Goal: Task Accomplishment & Management: Manage account settings

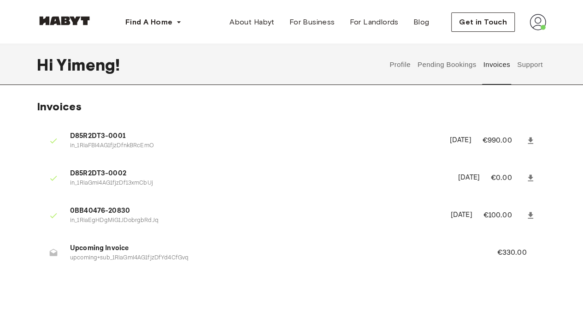
click at [454, 64] on button "Pending Bookings" at bounding box center [446, 64] width 61 height 41
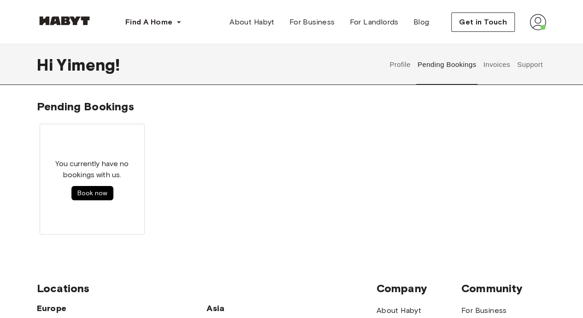
click at [432, 65] on button "Pending Bookings" at bounding box center [446, 64] width 61 height 41
click at [399, 69] on button "Profile" at bounding box center [401, 64] width 24 height 41
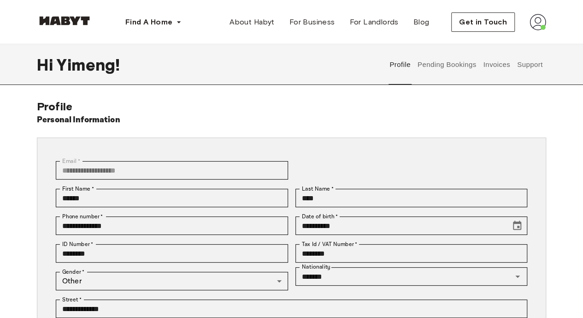
click at [503, 65] on button "Invoices" at bounding box center [496, 64] width 29 height 41
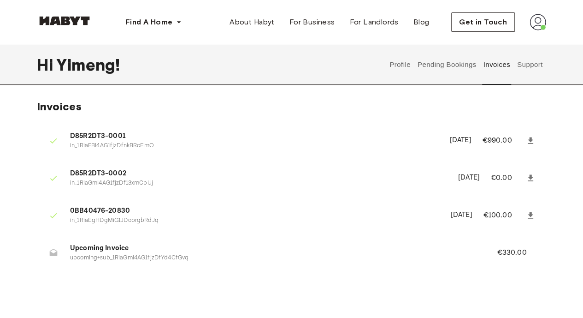
click at [537, 20] on img at bounding box center [538, 22] width 17 height 17
click at [515, 42] on span "Profile" at bounding box center [509, 43] width 23 height 11
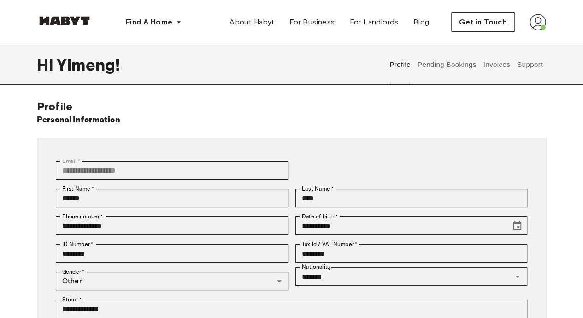
click at [438, 68] on button "Pending Bookings" at bounding box center [446, 64] width 61 height 41
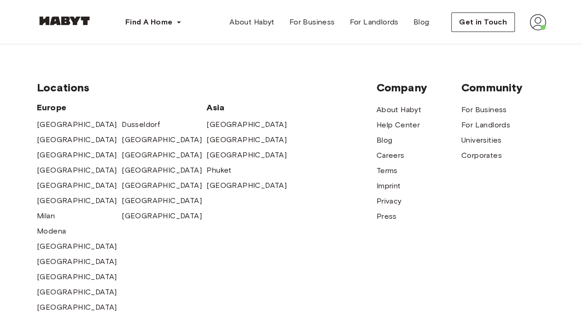
scroll to position [200, 0]
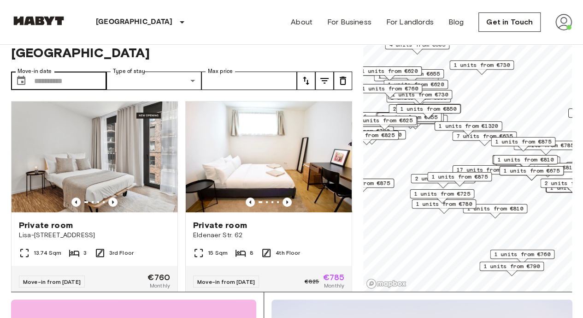
scroll to position [21, 0]
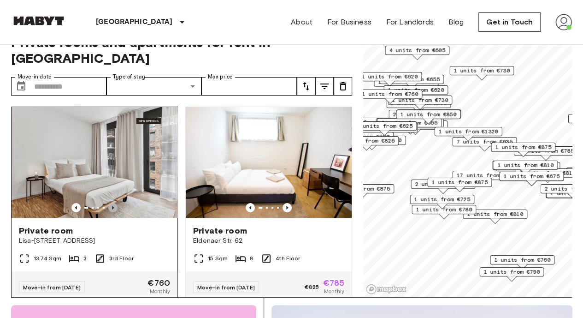
click at [110, 203] on icon "Previous image" at bounding box center [112, 207] width 9 height 9
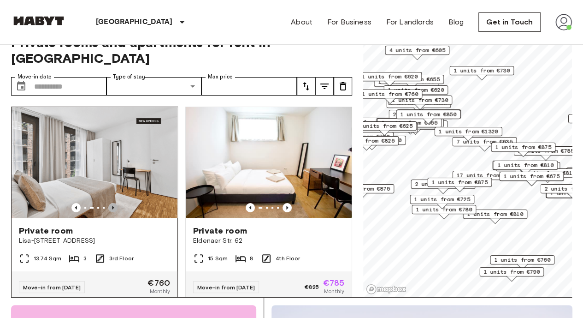
click at [110, 203] on icon "Previous image" at bounding box center [112, 207] width 9 height 9
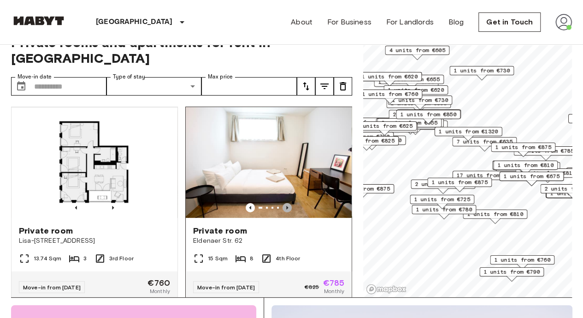
click at [283, 203] on icon "Previous image" at bounding box center [287, 207] width 9 height 9
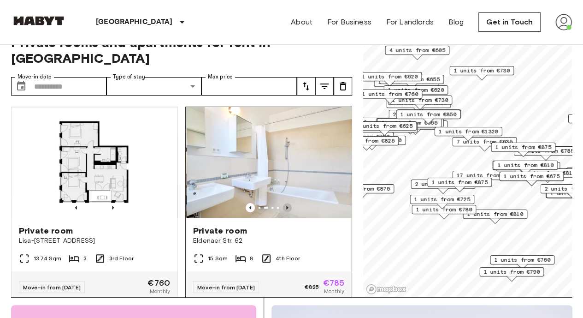
click at [283, 203] on icon "Previous image" at bounding box center [287, 207] width 9 height 9
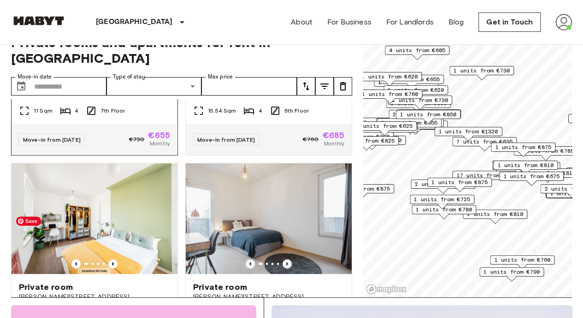
scroll to position [2797, 0]
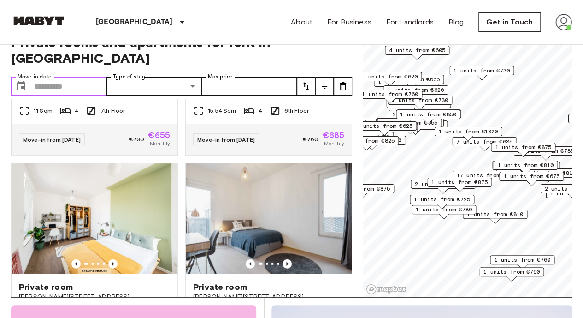
click at [89, 77] on input "Move-in date" at bounding box center [70, 86] width 72 height 18
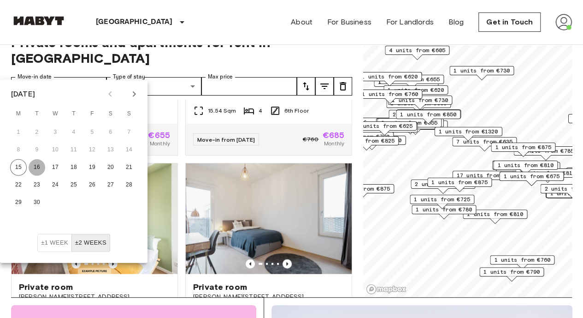
click at [37, 167] on button "16" at bounding box center [37, 167] width 17 height 17
type input "**********"
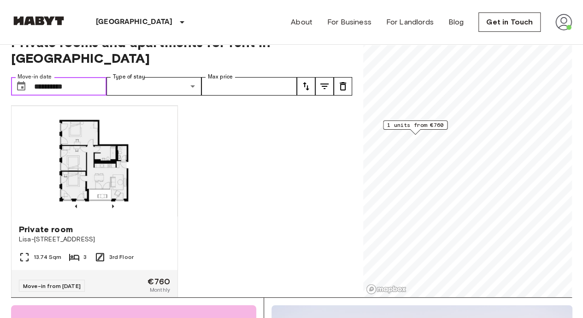
scroll to position [20, 0]
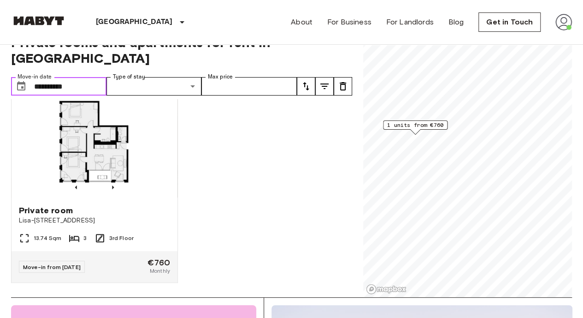
click at [78, 77] on input "**********" at bounding box center [70, 86] width 72 height 18
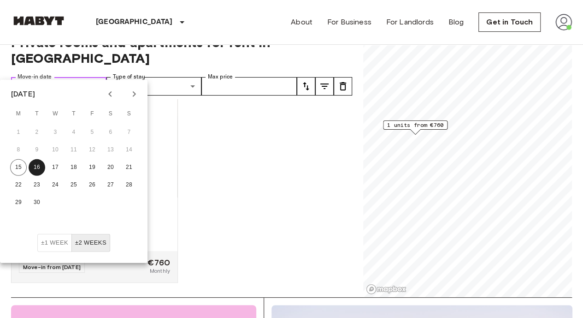
drag, startPoint x: 78, startPoint y: 74, endPoint x: 17, endPoint y: 64, distance: 62.1
click at [17, 77] on div "**********" at bounding box center [58, 86] width 95 height 18
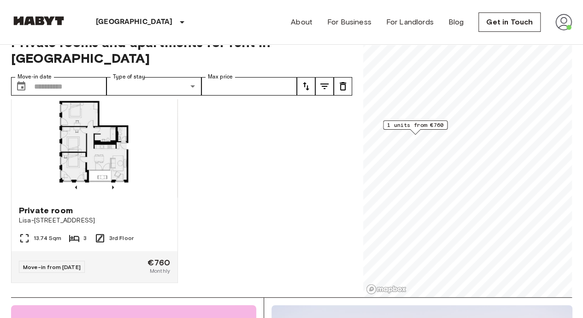
click at [304, 140] on div "Private room Lisa-Fittko-Straße 5 13.74 Sqm 3 3rd Floor Move-in from 19 Sep 25 …" at bounding box center [178, 198] width 349 height 198
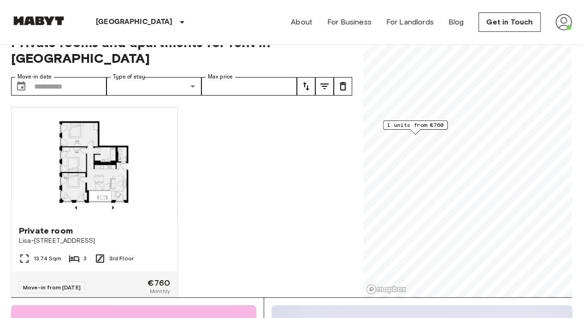
scroll to position [0, 0]
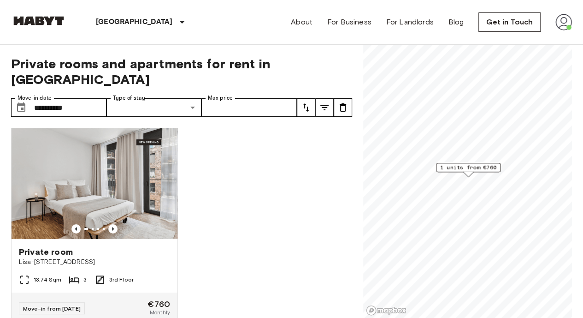
scroll to position [1, 0]
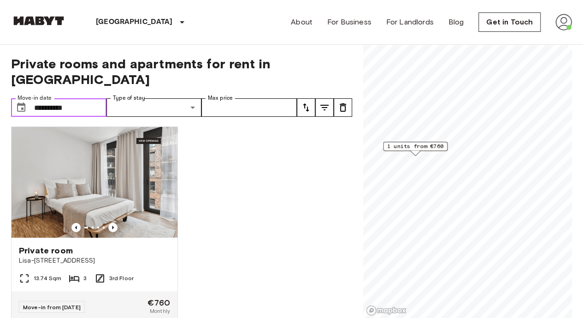
click at [91, 98] on input "**********" at bounding box center [70, 107] width 72 height 18
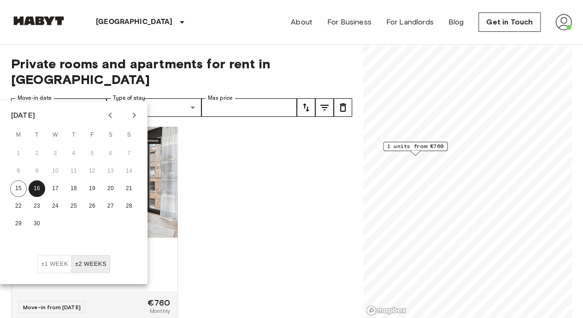
click at [567, 27] on img at bounding box center [564, 22] width 17 height 17
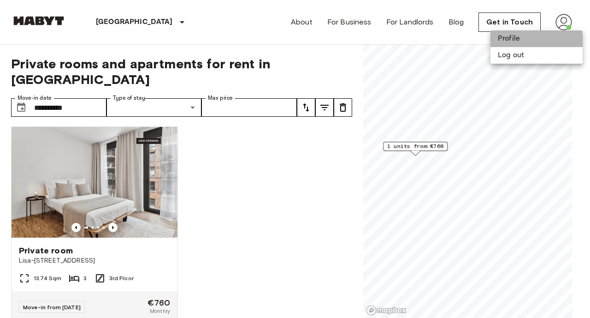
click at [558, 39] on li "Profile" at bounding box center [537, 38] width 92 height 17
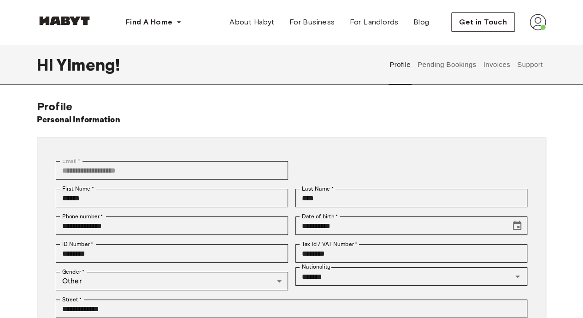
click at [426, 67] on button "Pending Bookings" at bounding box center [446, 64] width 61 height 41
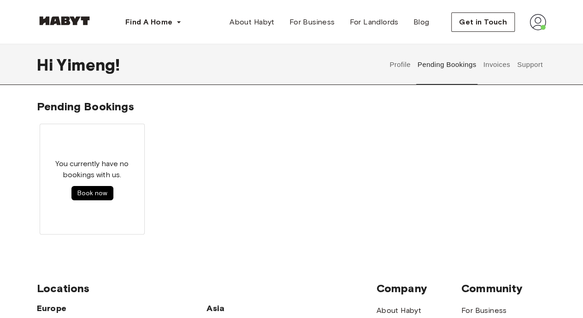
click at [491, 71] on button "Invoices" at bounding box center [496, 64] width 29 height 41
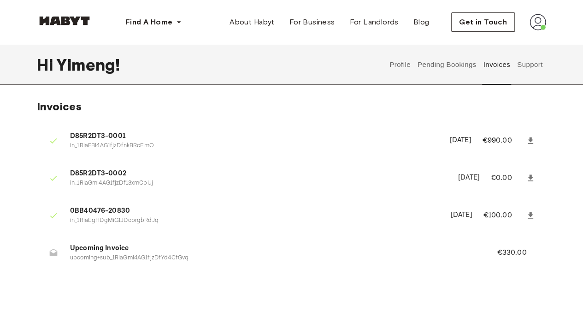
click at [528, 77] on button "Support" at bounding box center [530, 64] width 28 height 41
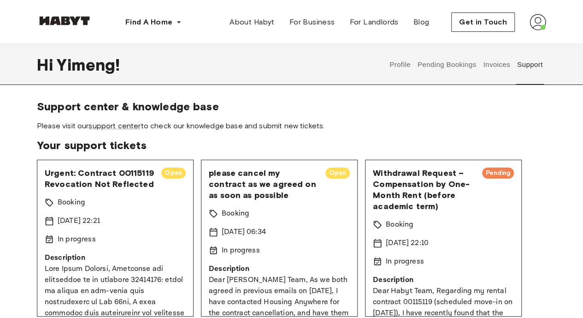
click at [449, 76] on button "Pending Bookings" at bounding box center [446, 64] width 61 height 41
